Goal: Transaction & Acquisition: Purchase product/service

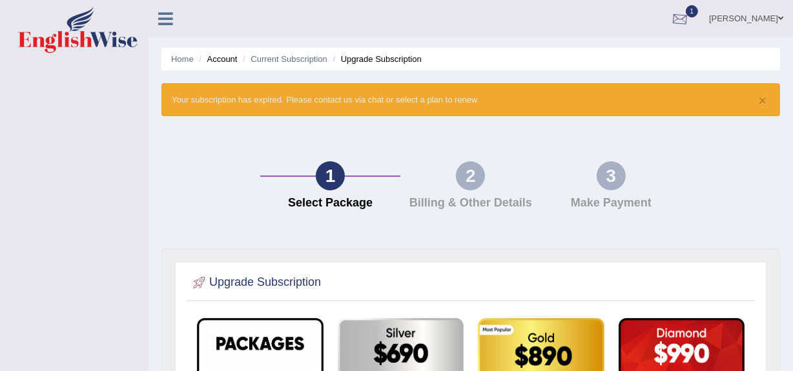
click at [690, 16] on div at bounding box center [679, 19] width 19 height 19
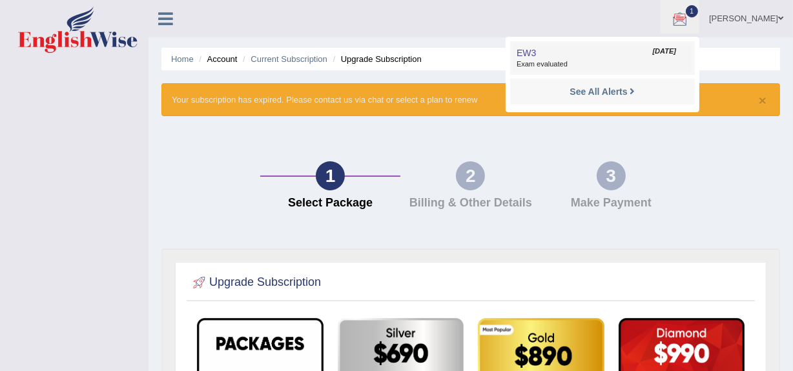
click at [652, 61] on span "Exam evaluated" at bounding box center [603, 64] width 172 height 10
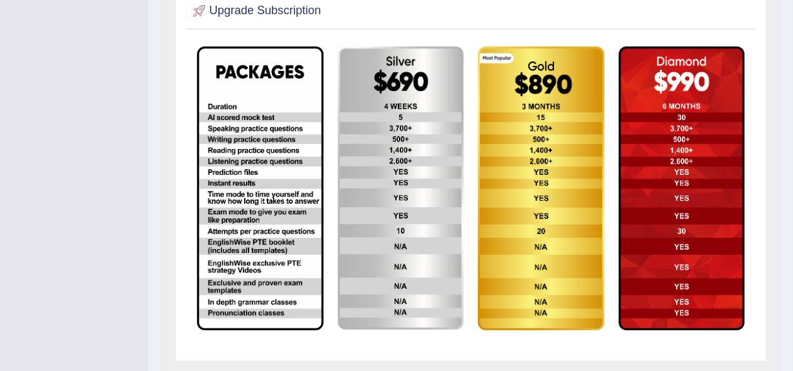
scroll to position [271, 0]
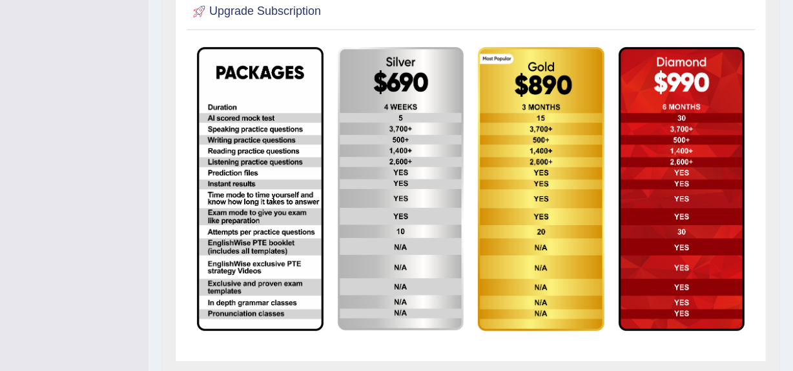
click at [440, 214] on img at bounding box center [401, 189] width 127 height 284
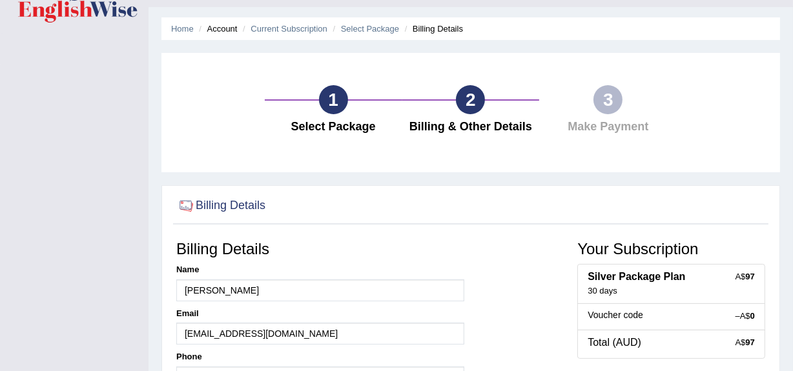
scroll to position [24, 0]
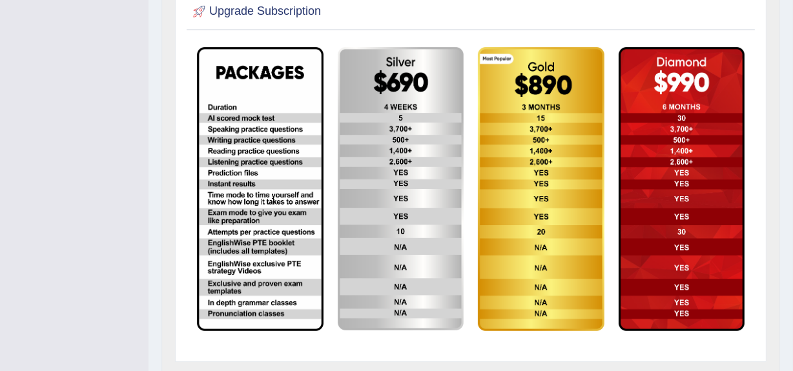
click at [583, 157] on img at bounding box center [541, 189] width 127 height 284
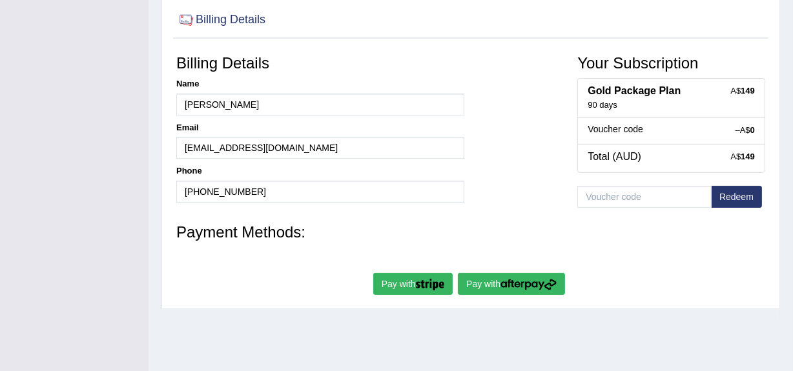
scroll to position [218, 0]
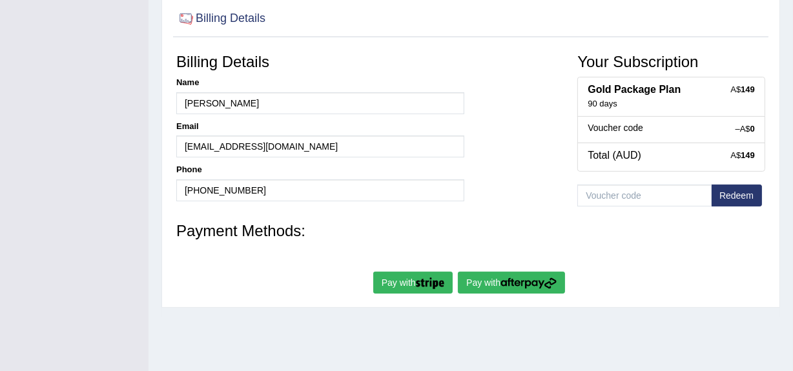
click at [529, 288] on img "submit" at bounding box center [529, 284] width 56 height 12
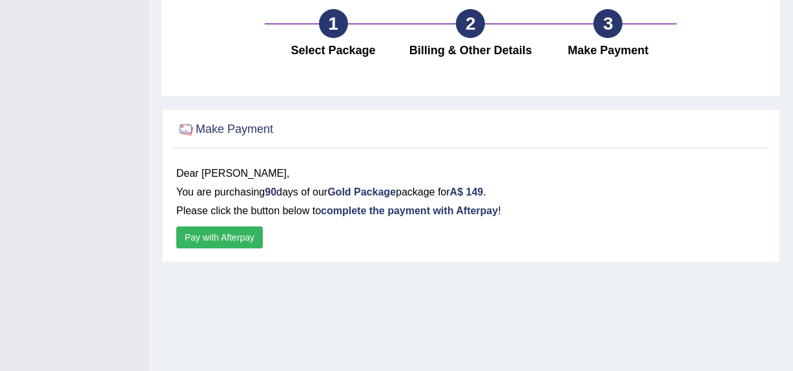
scroll to position [108, 0]
